Goal: Task Accomplishment & Management: Use online tool/utility

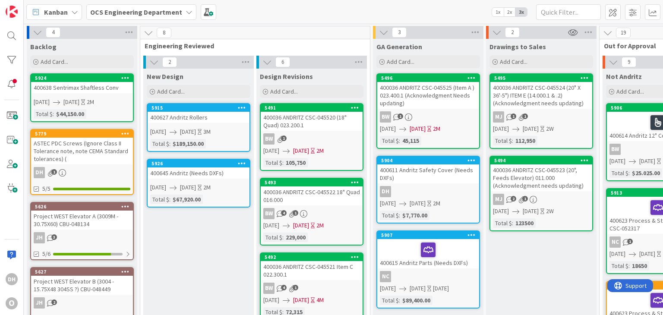
click at [14, 27] on div at bounding box center [11, 35] width 17 height 17
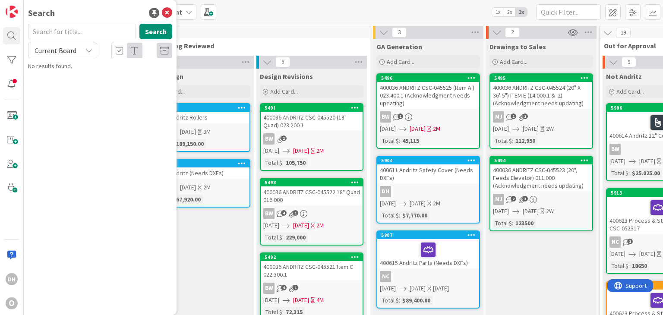
click at [49, 25] on input "text" at bounding box center [82, 32] width 108 height 16
type input "400478"
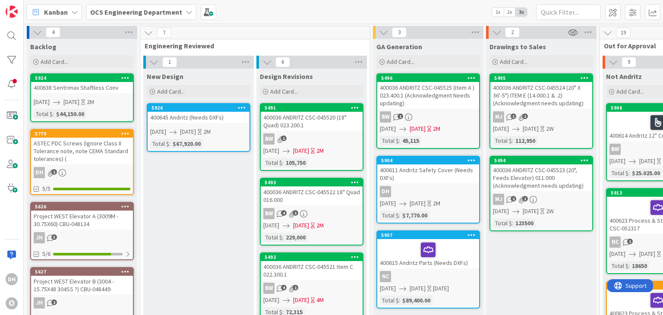
click at [113, 89] on div "400638 Sentrimax Shaftless Conv" at bounding box center [82, 87] width 102 height 11
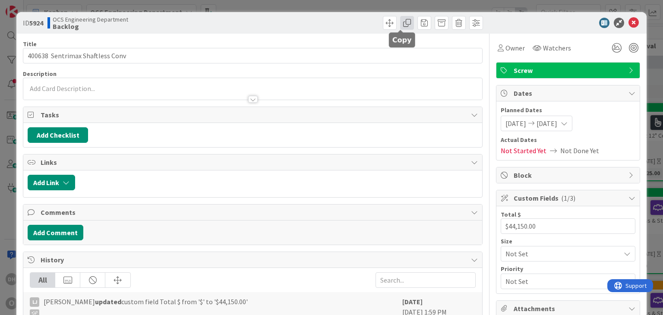
click at [400, 23] on span at bounding box center [407, 23] width 14 height 14
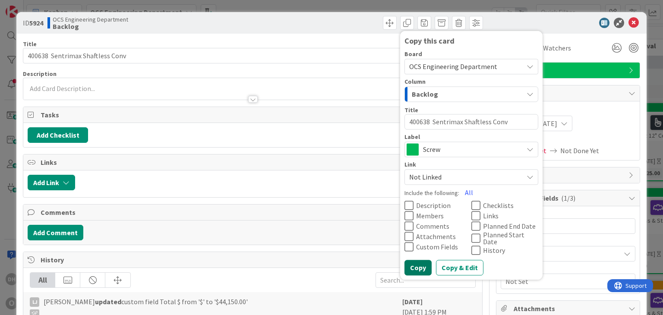
click at [412, 266] on button "Copy" at bounding box center [417, 268] width 27 height 16
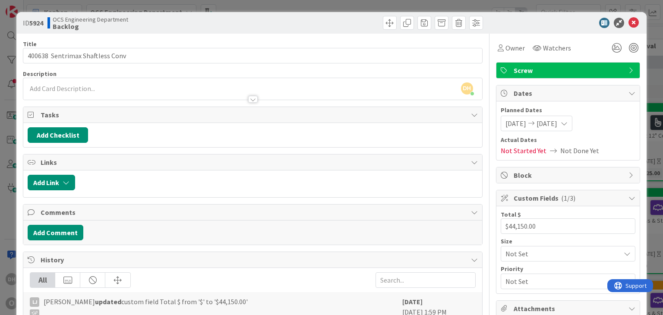
type textarea "x"
click at [631, 21] on icon at bounding box center [633, 23] width 10 height 10
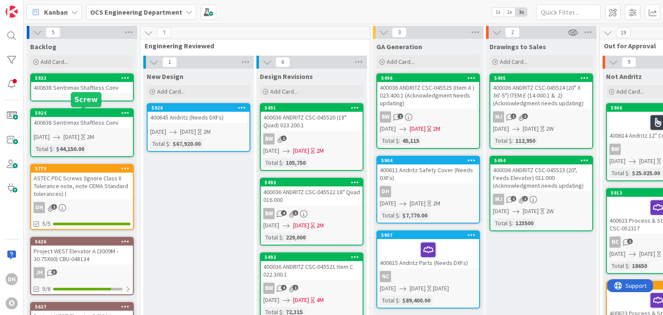
click at [82, 117] on div "400638 Sentrimax Shaftless Conv" at bounding box center [82, 122] width 102 height 11
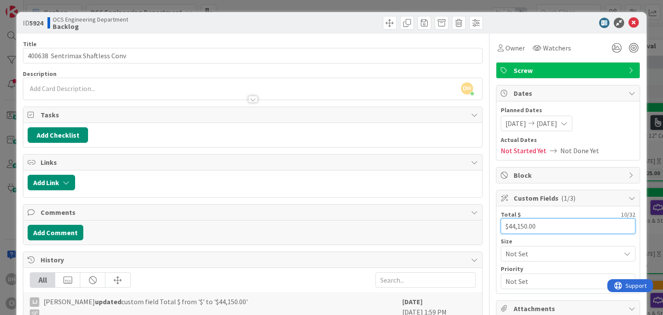
drag, startPoint x: 533, startPoint y: 223, endPoint x: 459, endPoint y: 218, distance: 73.5
click at [459, 218] on div "Title 32 / 128 400638 Sentrimax Shaftless Conv Description DH [PERSON_NAME] jus…" at bounding box center [331, 232] width 616 height 397
type input "16,650.00"
click at [628, 19] on icon at bounding box center [633, 23] width 10 height 10
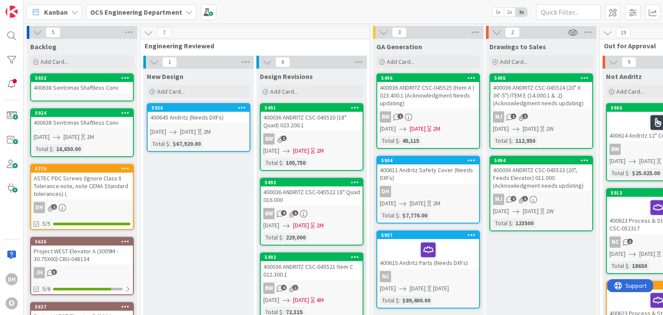
click at [100, 74] on div "5933" at bounding box center [82, 78] width 102 height 8
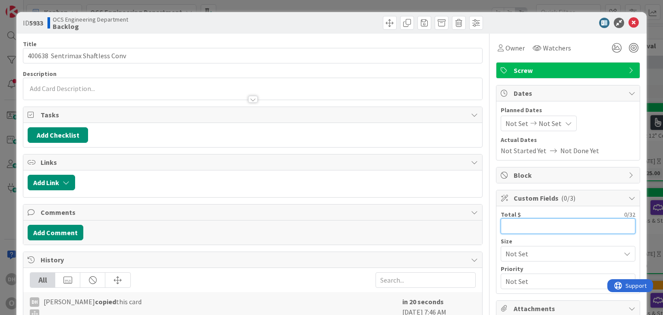
click at [528, 229] on input "text" at bounding box center [567, 226] width 135 height 16
type input "27,500.00"
click at [628, 23] on icon at bounding box center [633, 23] width 10 height 10
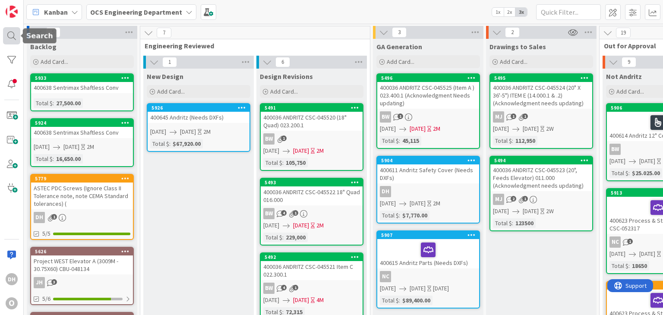
click at [17, 38] on div at bounding box center [11, 35] width 17 height 17
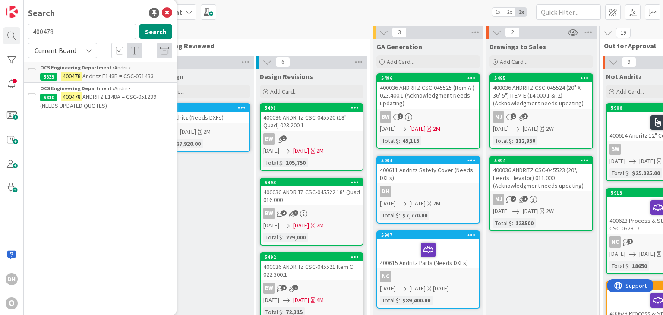
drag, startPoint x: 62, startPoint y: 34, endPoint x: 24, endPoint y: 33, distance: 37.6
click at [24, 33] on div "400478 Search" at bounding box center [100, 33] width 154 height 19
type input "400385"
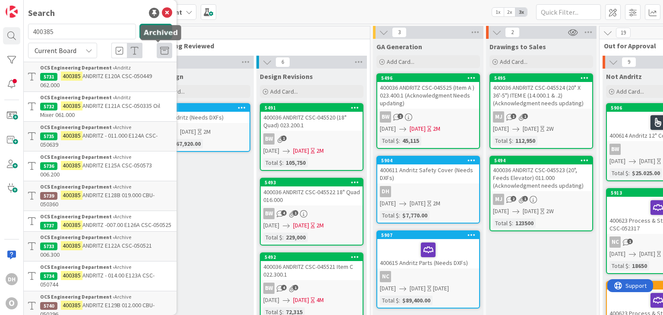
click at [154, 42] on div "400385 Search" at bounding box center [100, 33] width 154 height 19
click at [160, 47] on icon at bounding box center [164, 51] width 9 height 9
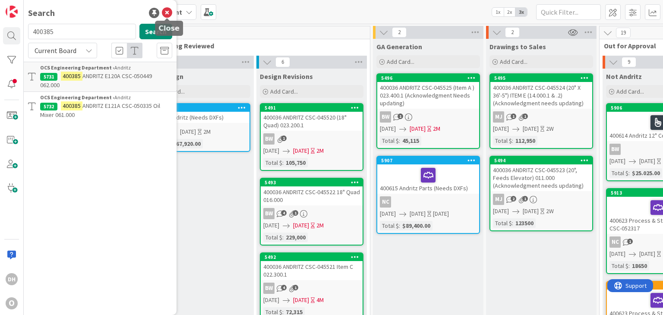
click at [171, 8] on icon at bounding box center [167, 13] width 10 height 10
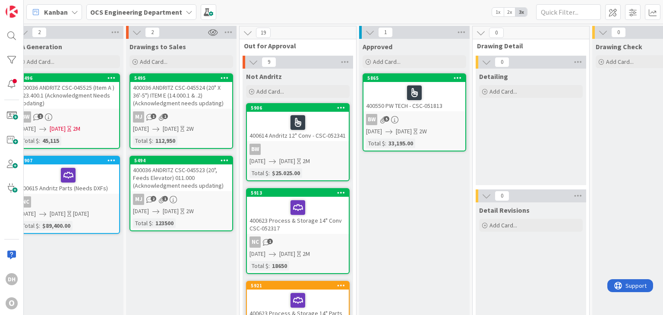
scroll to position [0, 370]
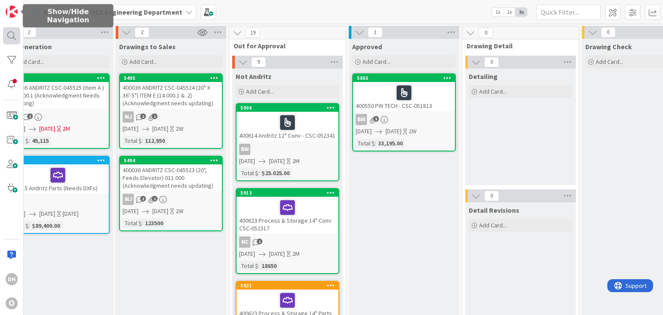
click at [16, 38] on div at bounding box center [11, 35] width 17 height 17
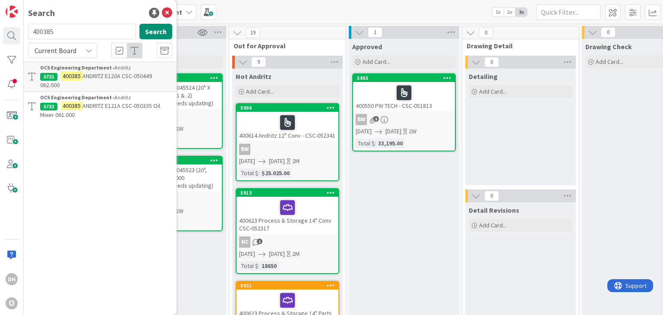
drag, startPoint x: 41, startPoint y: 30, endPoint x: 98, endPoint y: 36, distance: 57.3
click at [41, 30] on input "400385" at bounding box center [82, 32] width 108 height 16
drag, startPoint x: 98, startPoint y: 36, endPoint x: -8, endPoint y: 31, distance: 106.7
click at [0, 31] on html "DH O Search 400385 Search Current Board OCS Engineering Department › Andritz 57…" at bounding box center [331, 157] width 663 height 315
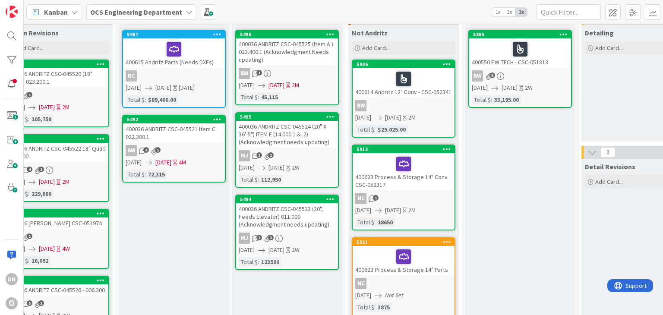
scroll to position [86, 254]
